Goal: Task Accomplishment & Management: Complete application form

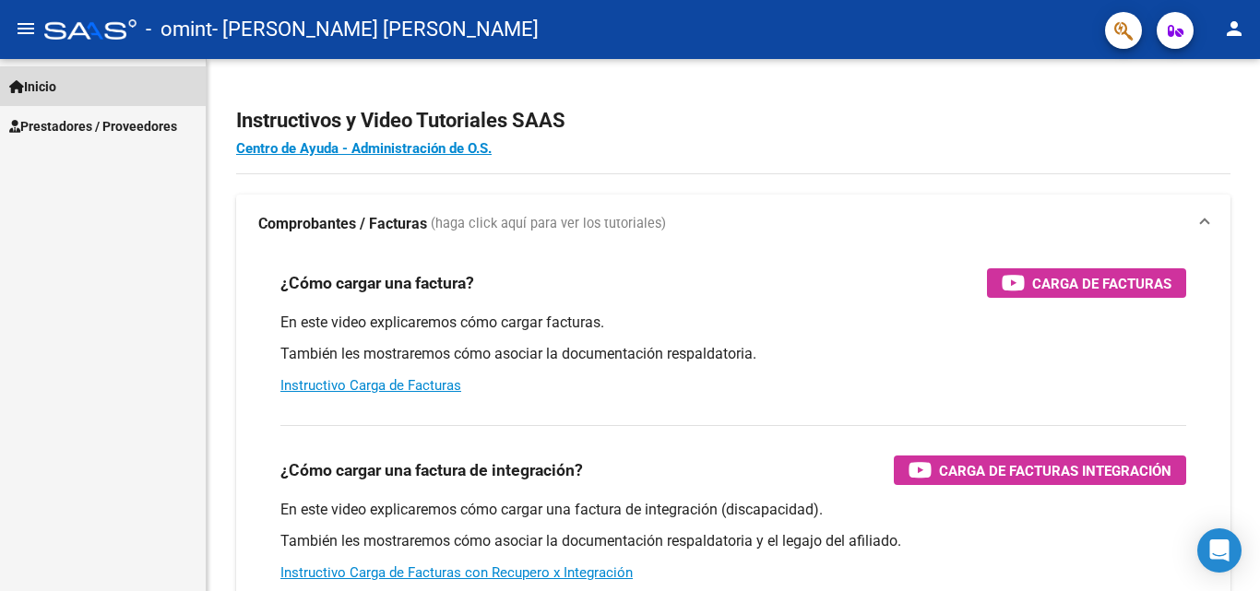
click at [98, 78] on link "Inicio" at bounding box center [103, 86] width 206 height 40
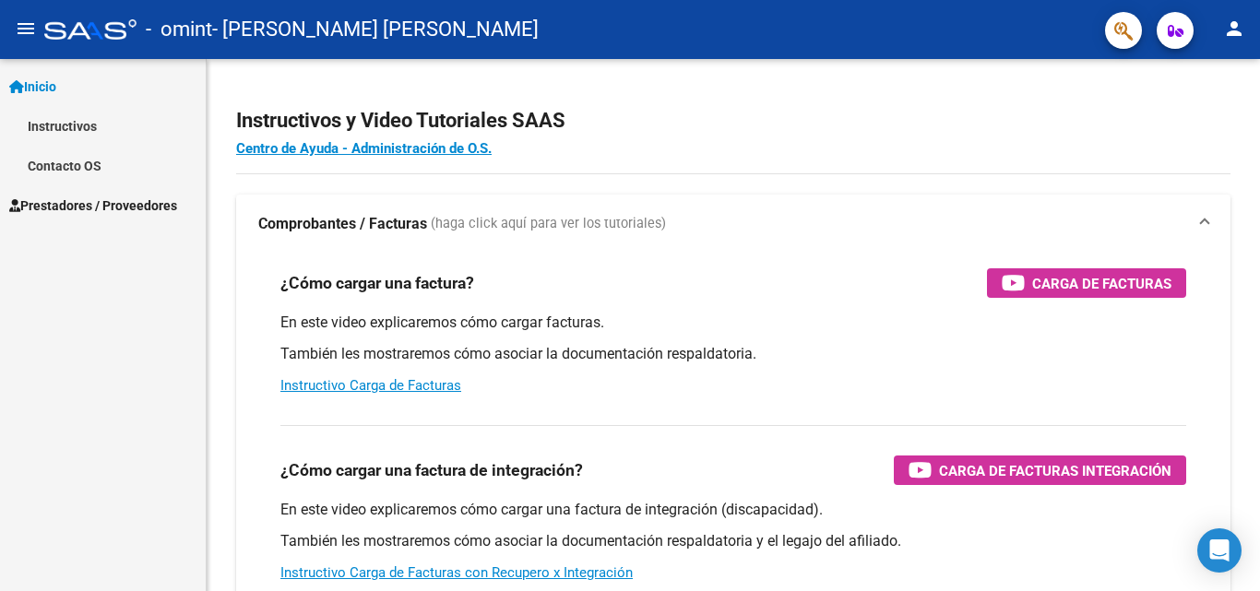
click at [112, 206] on span "Prestadores / Proveedores" at bounding box center [93, 206] width 168 height 20
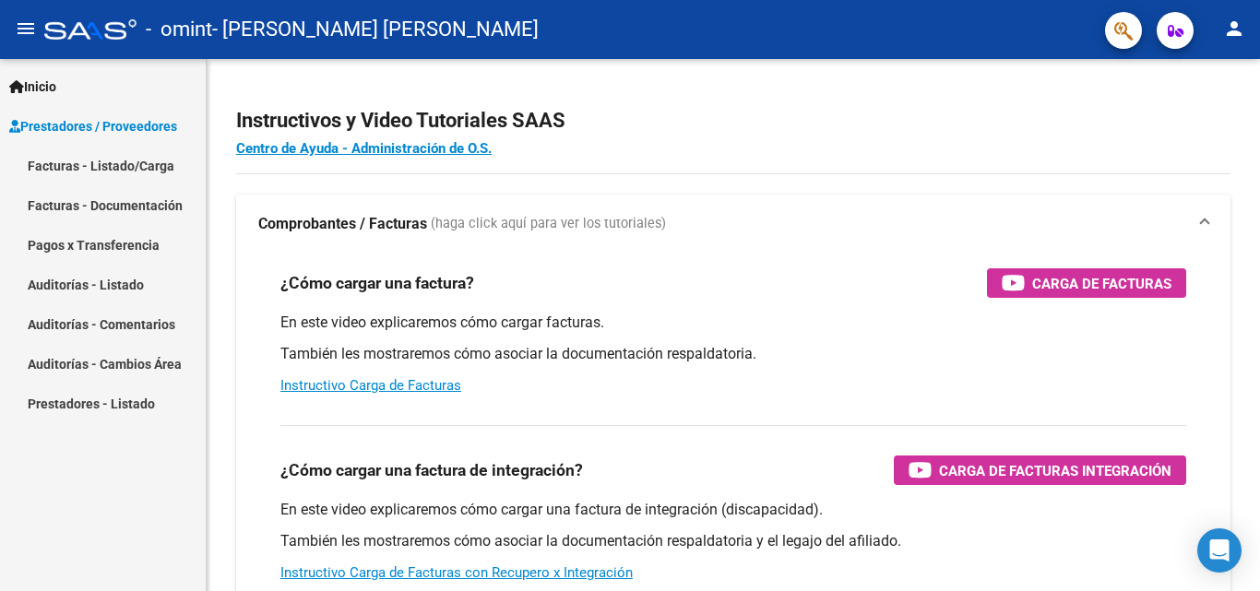
click at [105, 159] on link "Facturas - Listado/Carga" at bounding box center [103, 166] width 206 height 40
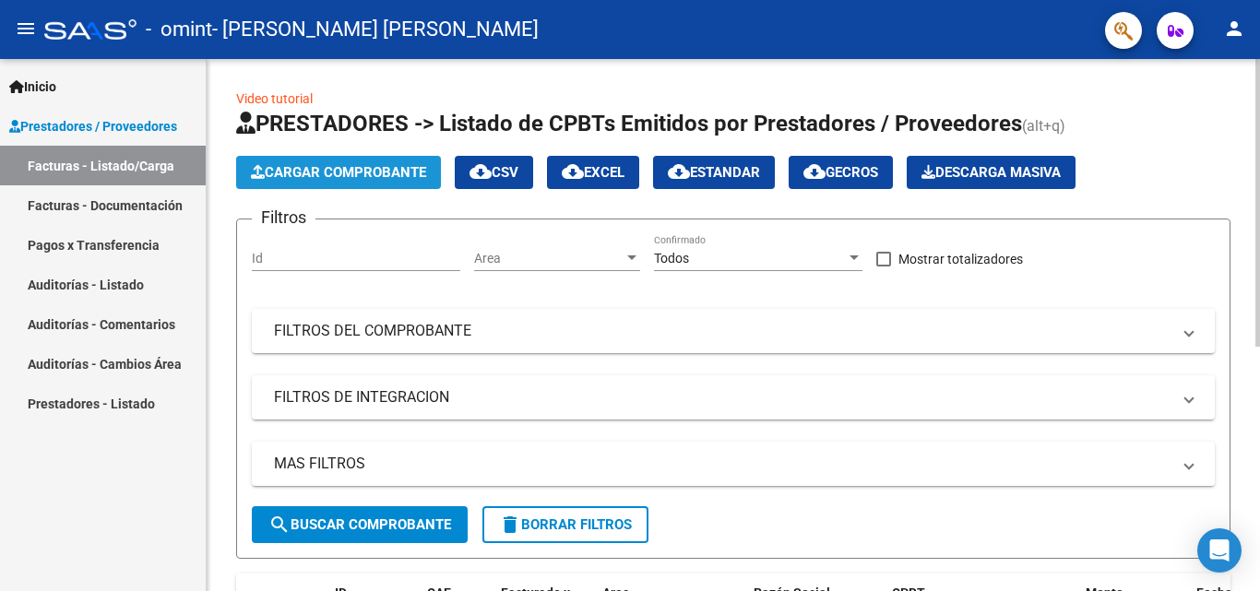
click at [362, 173] on span "Cargar Comprobante" at bounding box center [338, 172] width 175 height 17
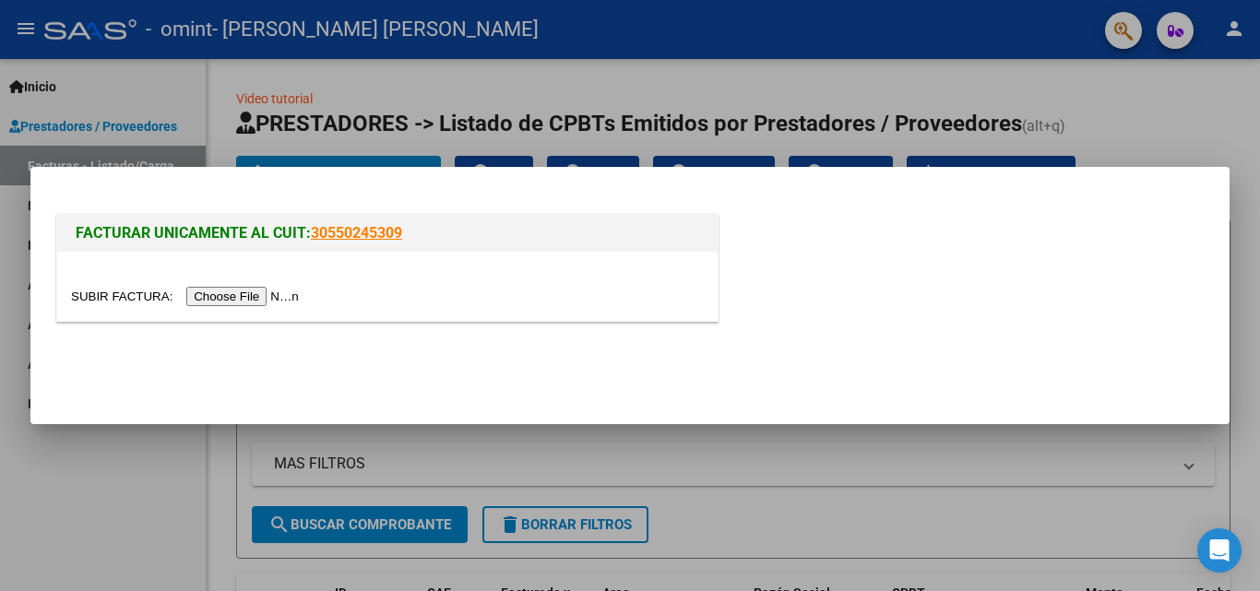
click at [244, 293] on input "file" at bounding box center [187, 296] width 233 height 19
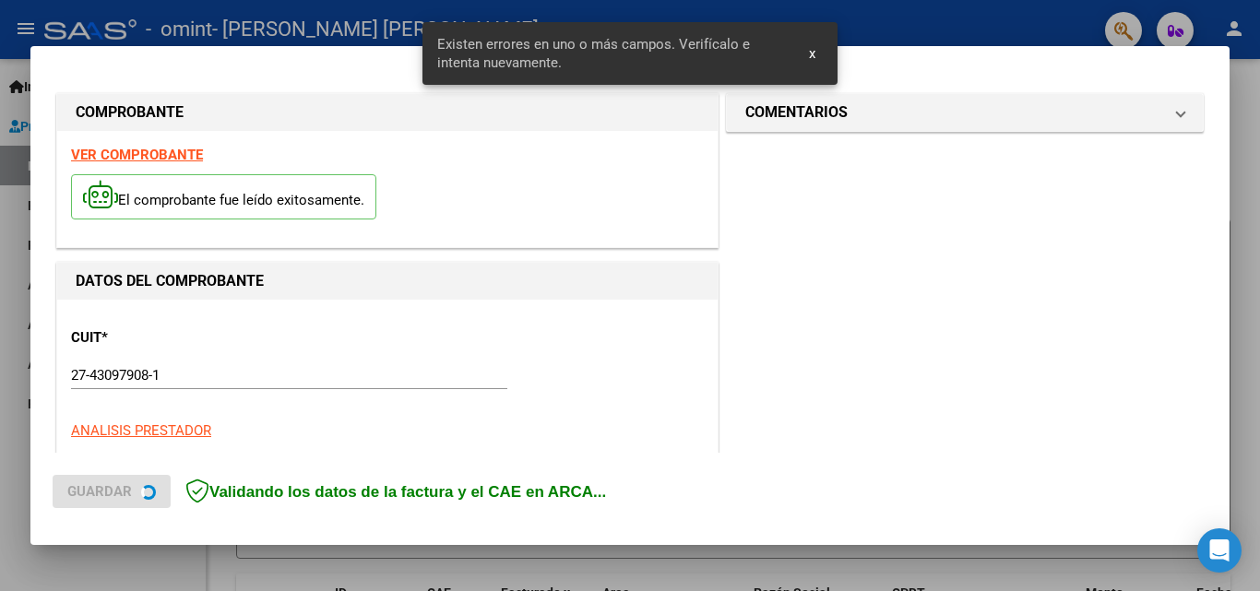
scroll to position [451, 0]
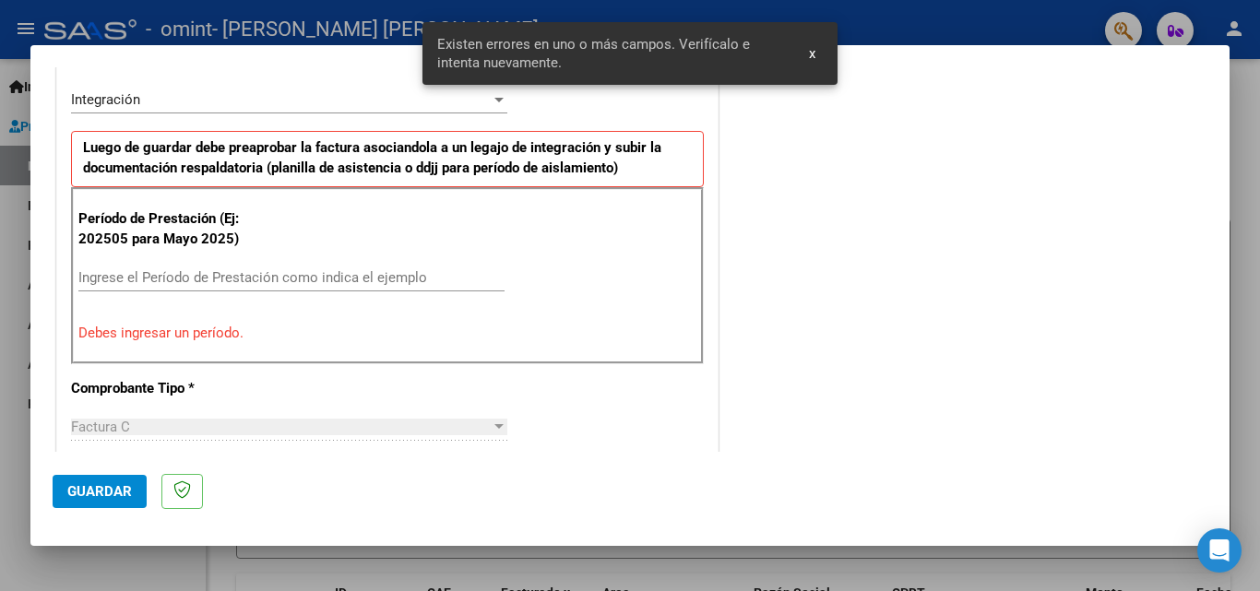
click at [187, 273] on input "Ingrese el Período de Prestación como indica el ejemplo" at bounding box center [291, 277] width 426 height 17
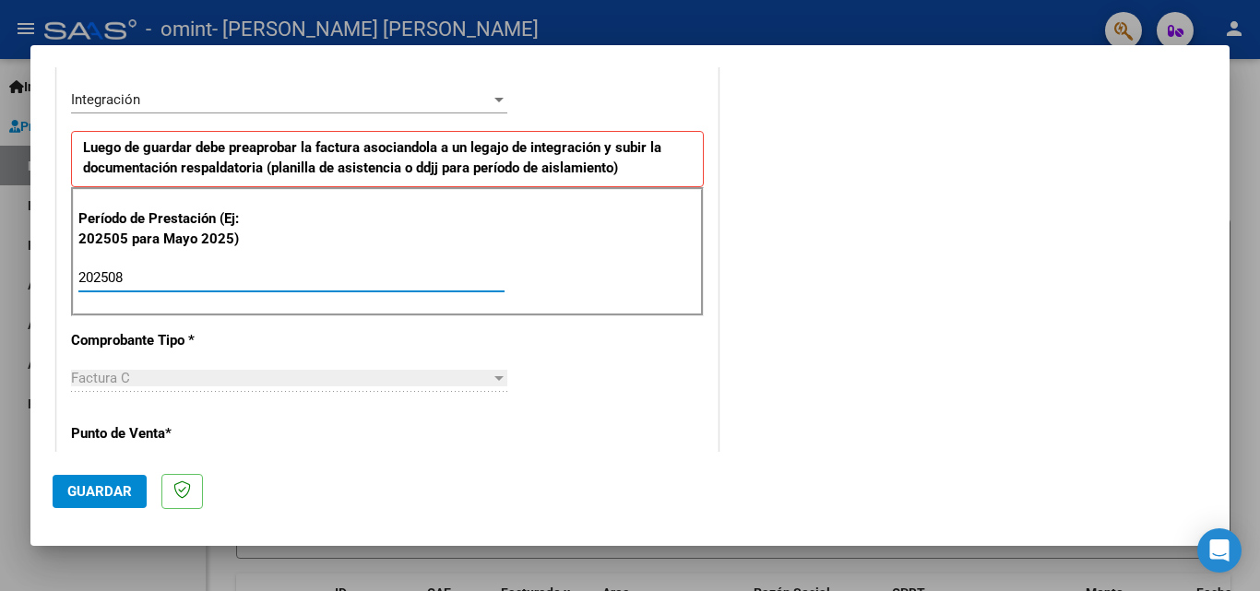
type input "202508"
click at [501, 346] on div "CUIT * 27-43097908-1 Ingresar CUIT ANALISIS PRESTADOR [PERSON_NAME] [DATE][PERS…" at bounding box center [387, 541] width 661 height 1389
click at [77, 487] on span "Guardar" at bounding box center [99, 491] width 65 height 17
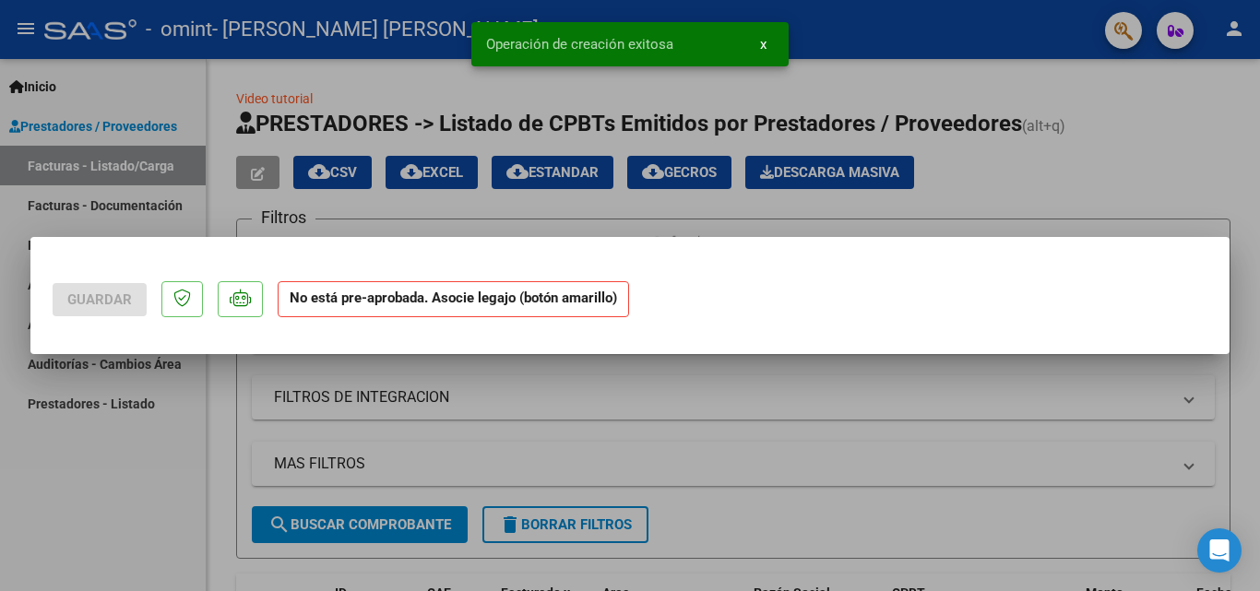
scroll to position [0, 0]
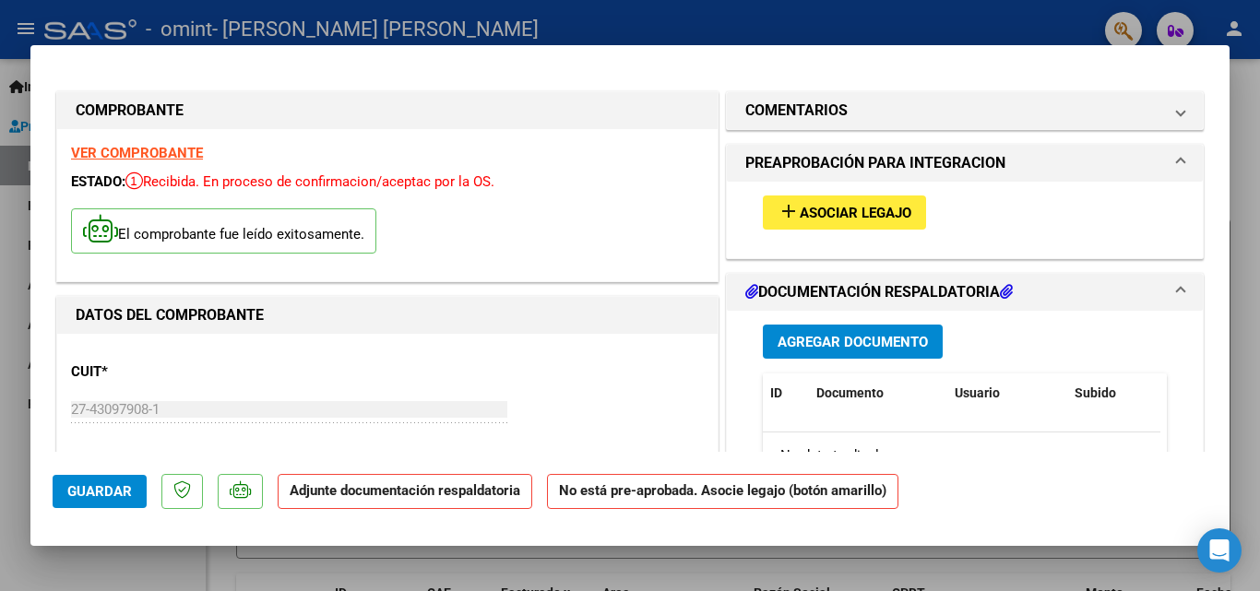
click at [862, 331] on button "Agregar Documento" at bounding box center [853, 342] width 180 height 34
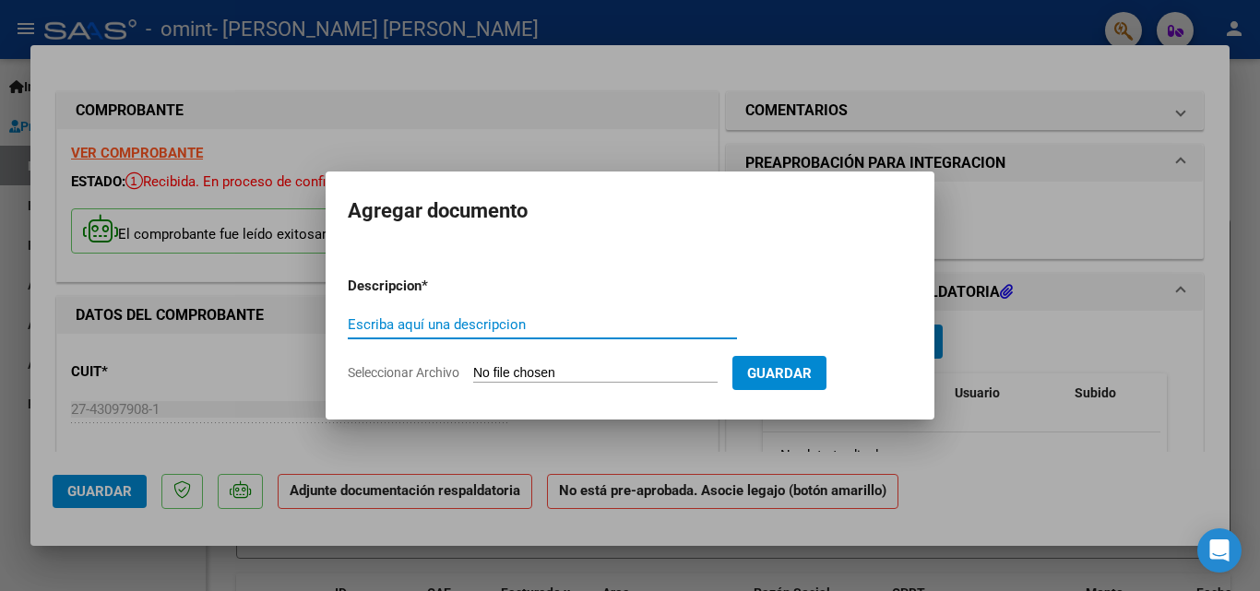
click at [477, 367] on input "Seleccionar Archivo" at bounding box center [595, 374] width 244 height 18
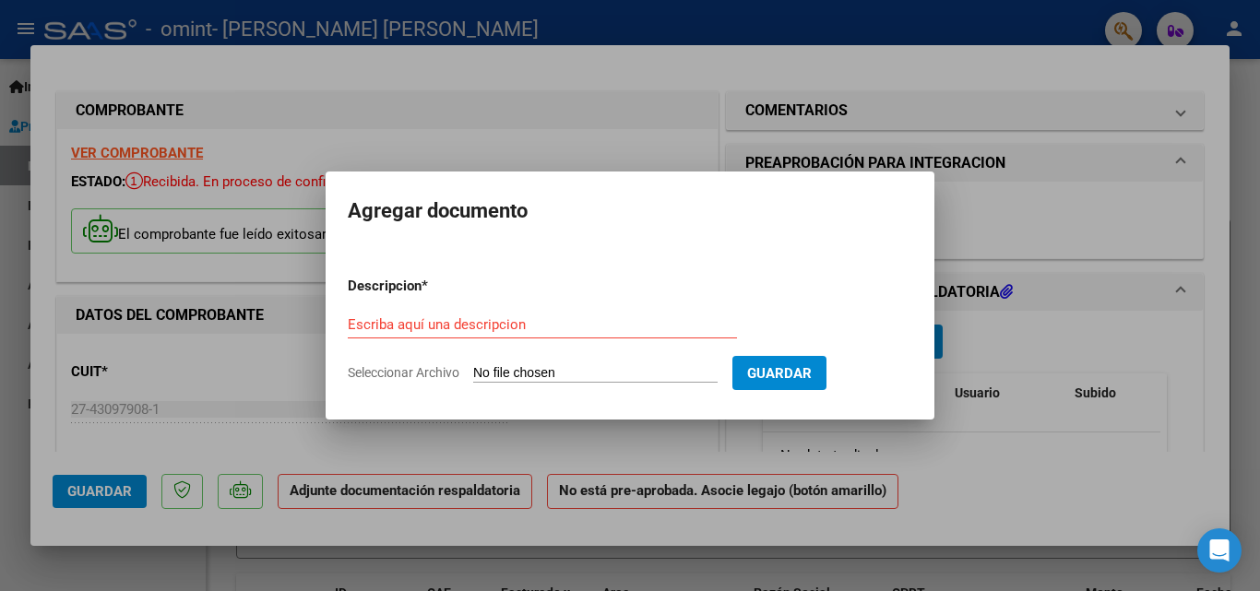
type input "C:\fakepath\planilla [PERSON_NAME].pdf"
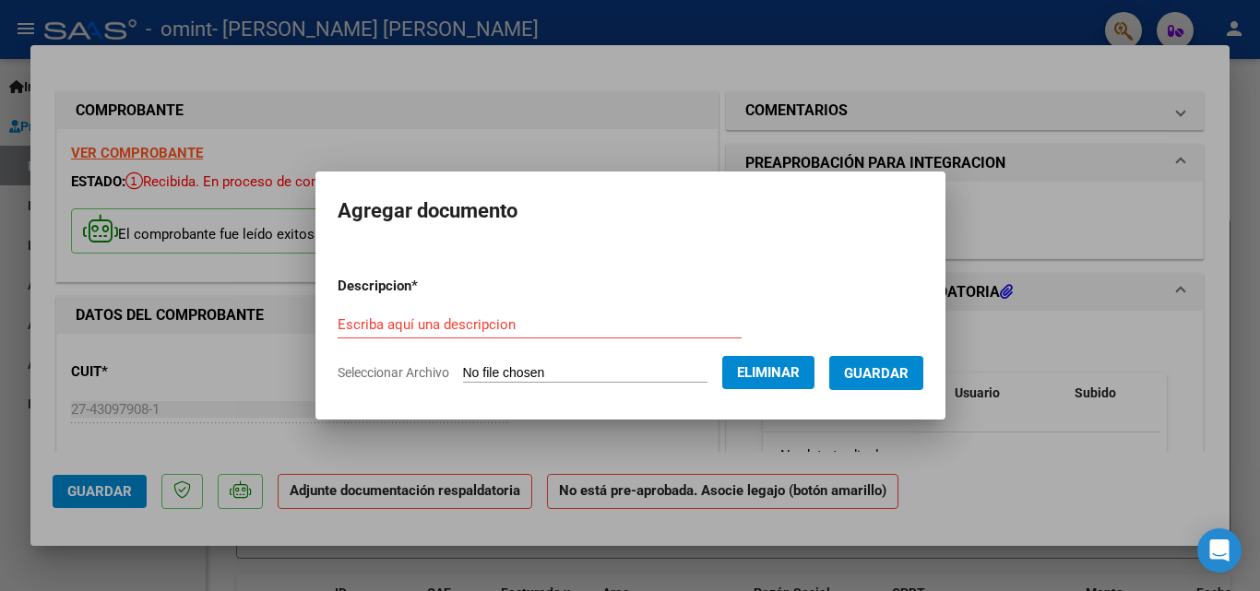
click at [467, 319] on input "Escriba aquí una descripcion" at bounding box center [540, 324] width 404 height 17
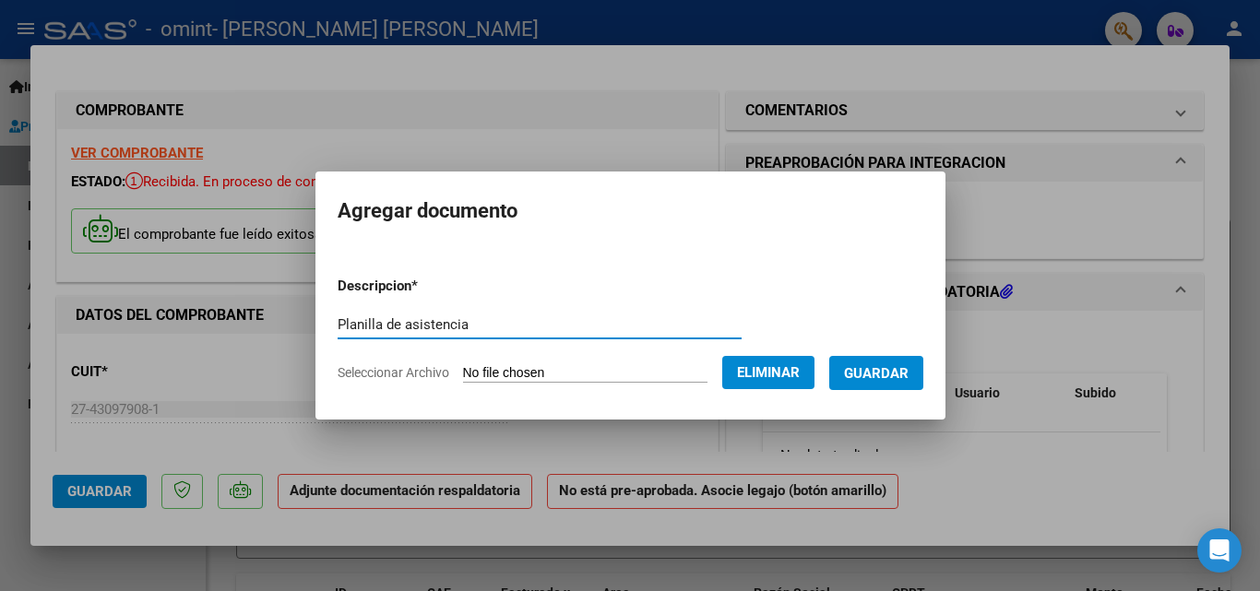
type input "Planilla de asistencia"
click at [879, 372] on span "Guardar" at bounding box center [876, 373] width 65 height 17
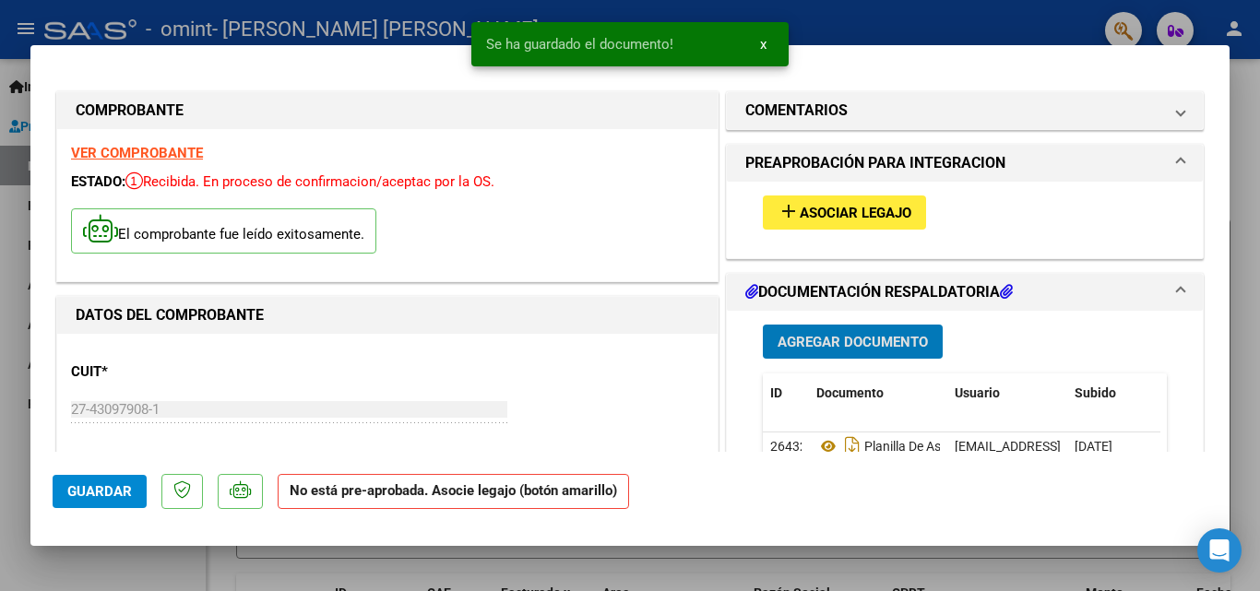
click at [881, 209] on span "Asociar Legajo" at bounding box center [856, 213] width 112 height 17
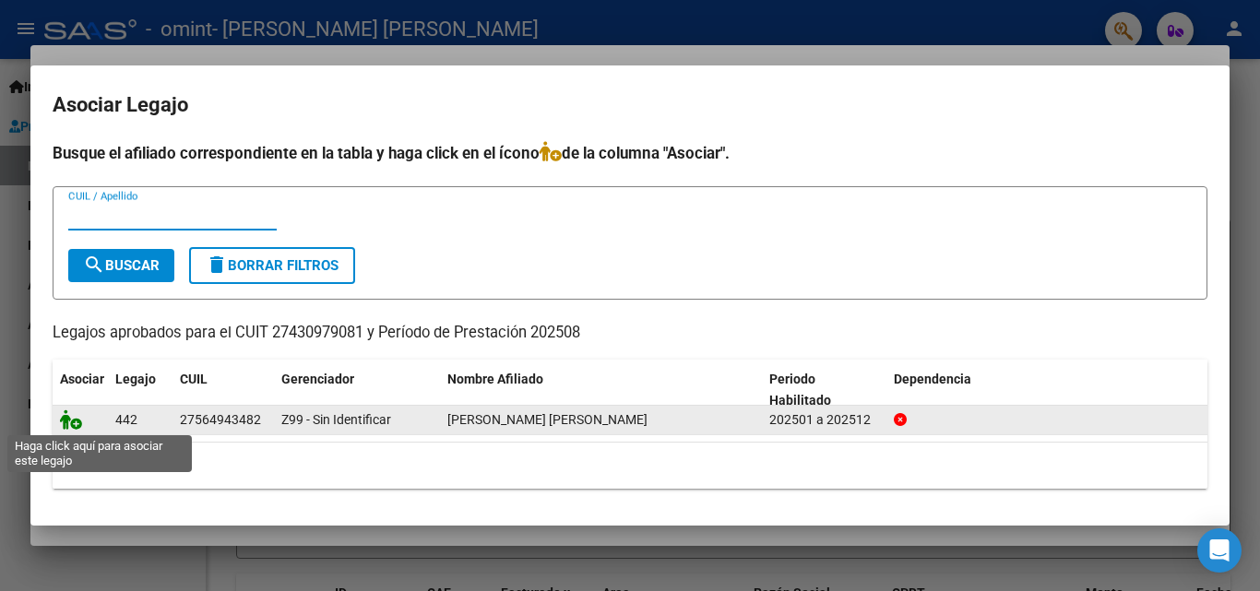
click at [73, 422] on icon at bounding box center [71, 420] width 22 height 20
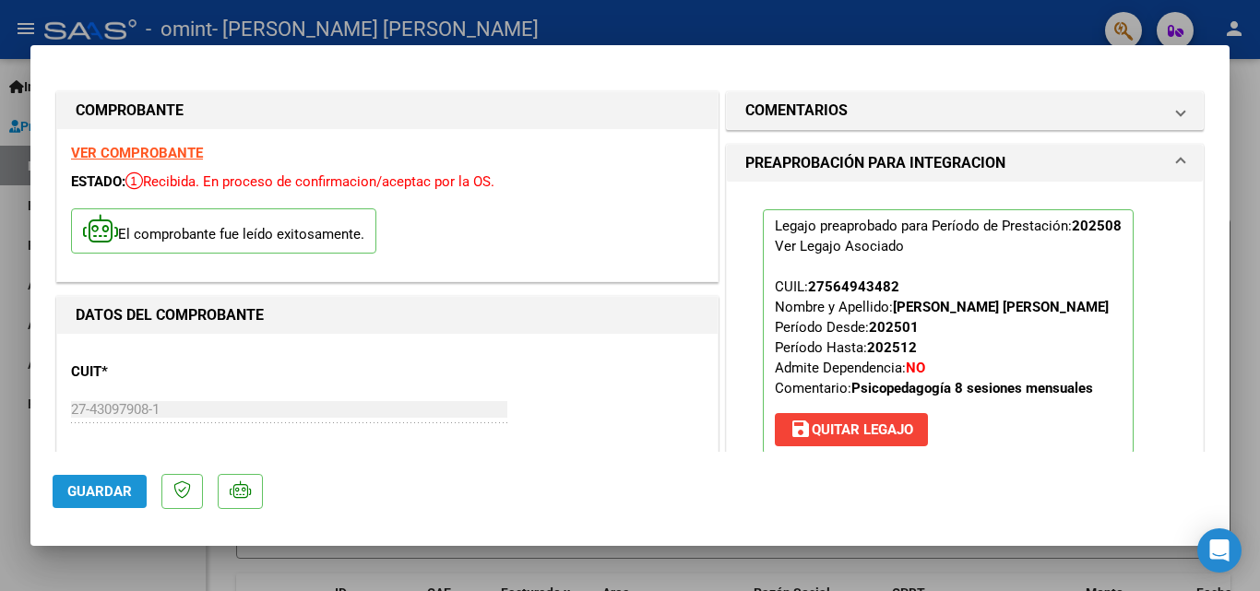
click at [101, 494] on span "Guardar" at bounding box center [99, 491] width 65 height 17
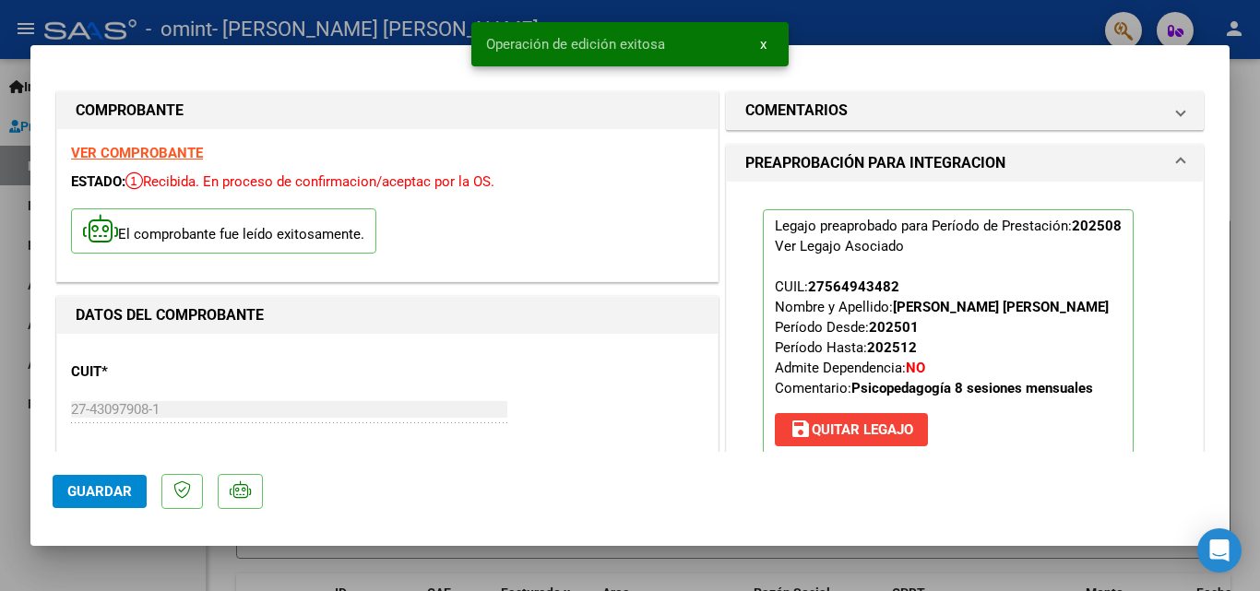
click at [1249, 124] on div at bounding box center [630, 295] width 1260 height 591
type input "$ 0,00"
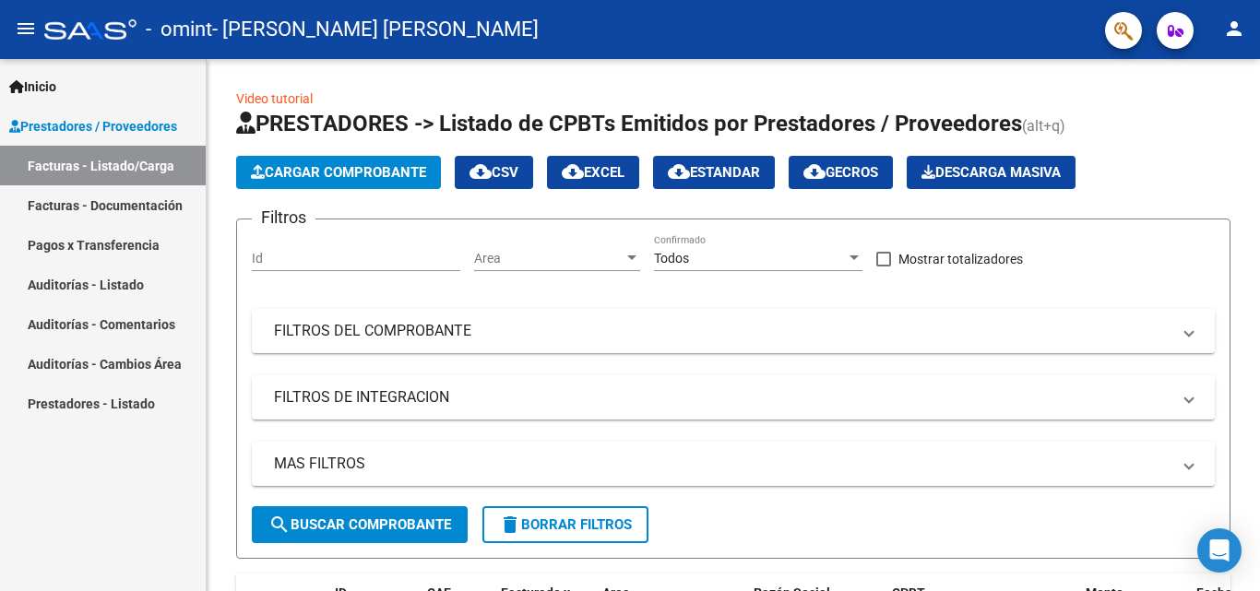
click at [66, 90] on link "Inicio" at bounding box center [103, 86] width 206 height 40
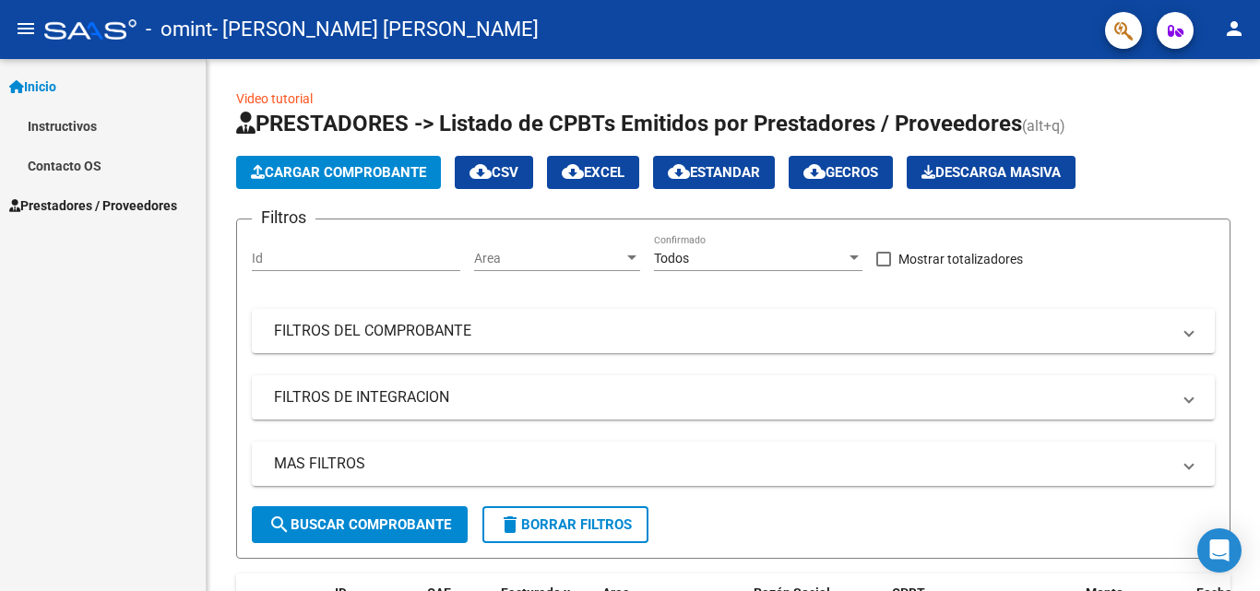
click at [129, 203] on span "Prestadores / Proveedores" at bounding box center [93, 206] width 168 height 20
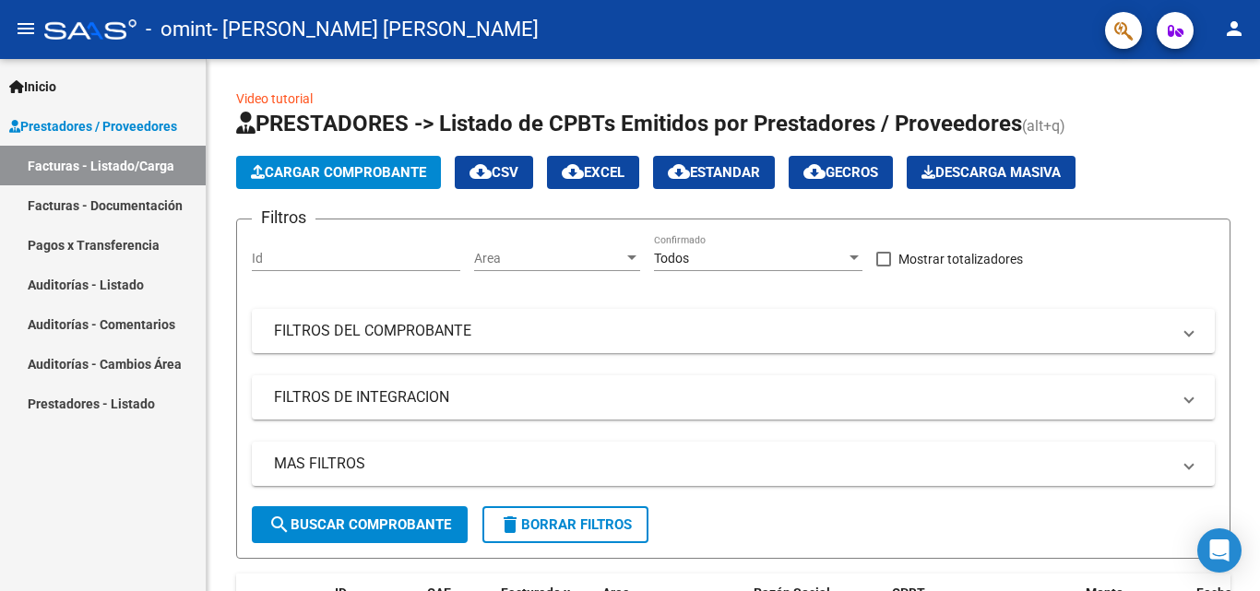
click at [132, 169] on link "Facturas - Listado/Carga" at bounding box center [103, 166] width 206 height 40
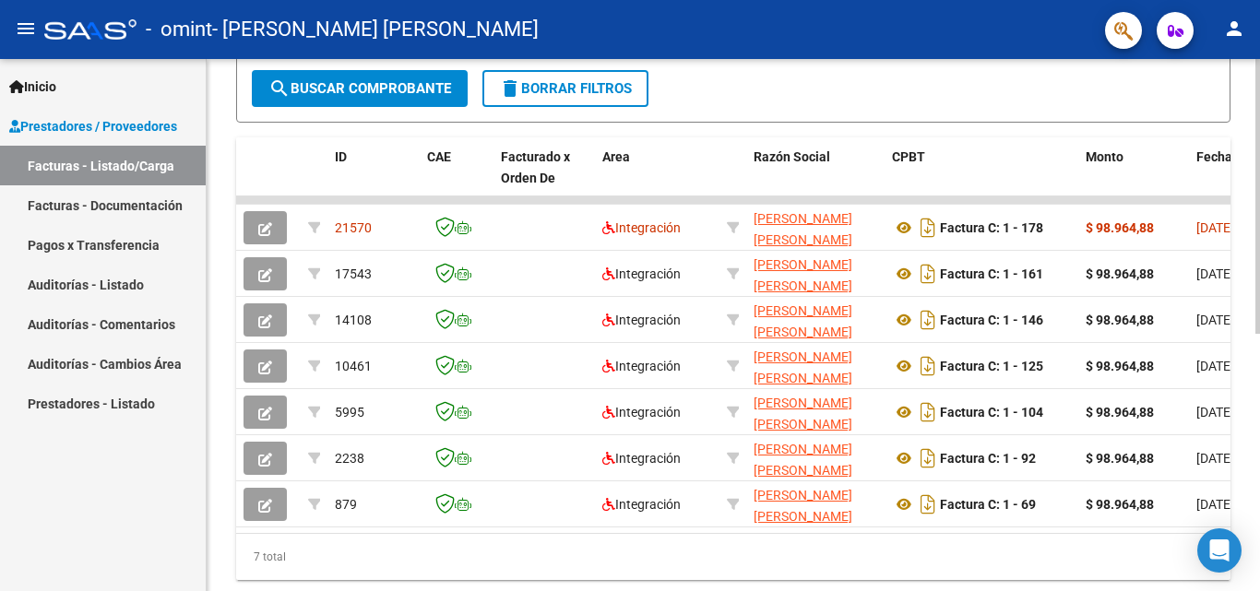
click at [1257, 445] on div at bounding box center [1258, 429] width 5 height 275
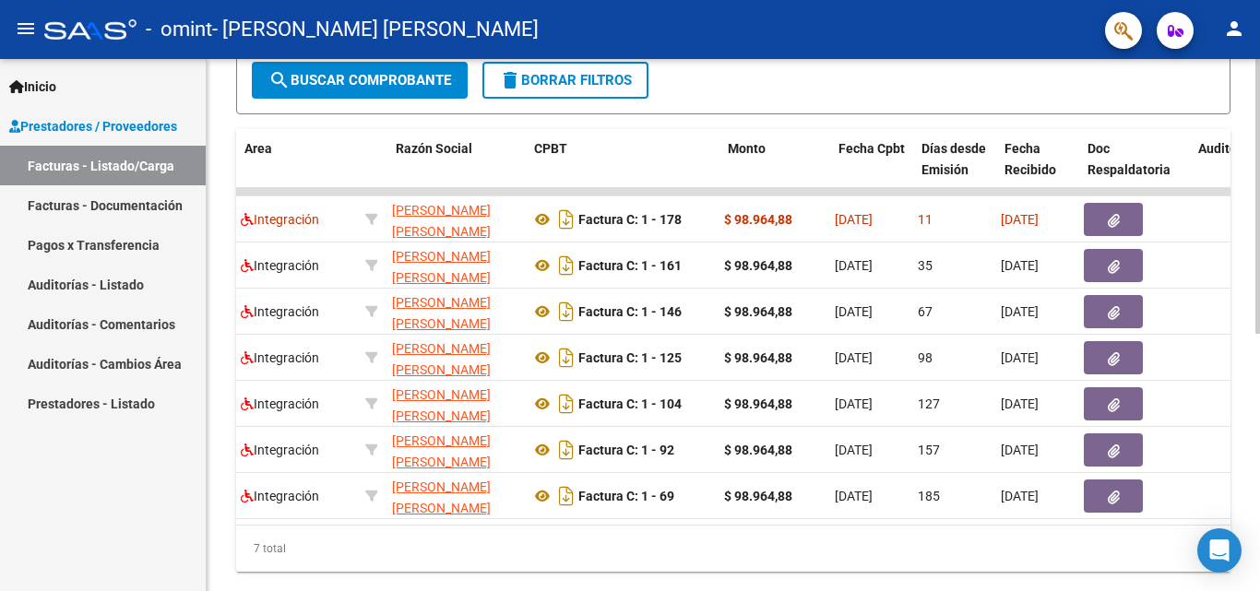
scroll to position [0, 365]
